Goal: Task Accomplishment & Management: Manage account settings

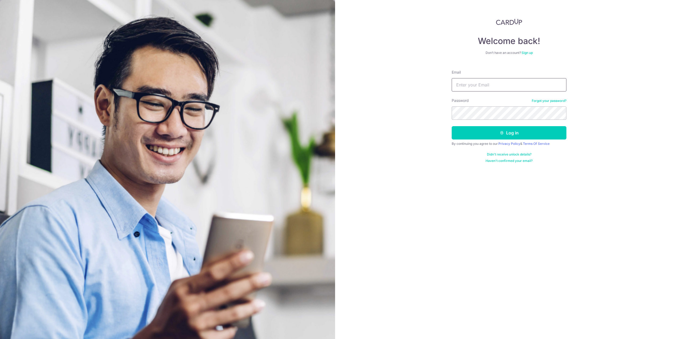
click at [478, 86] on input "Email" at bounding box center [508, 84] width 115 height 13
type input "[EMAIL_ADDRESS][DOMAIN_NAME]"
click at [492, 130] on button "Log in" at bounding box center [508, 132] width 115 height 13
